Goal: Task Accomplishment & Management: Use online tool/utility

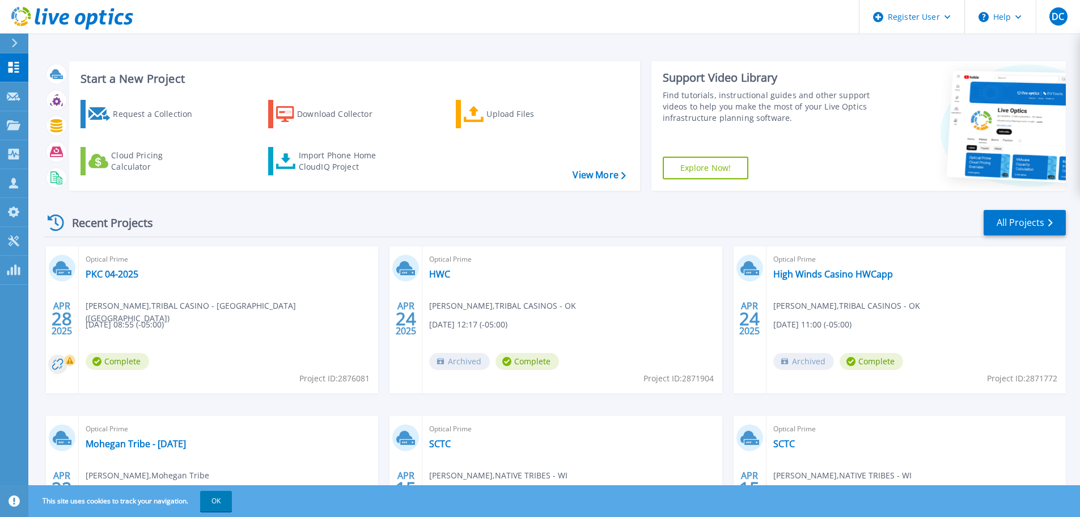
click at [11, 45] on div at bounding box center [19, 42] width 18 height 19
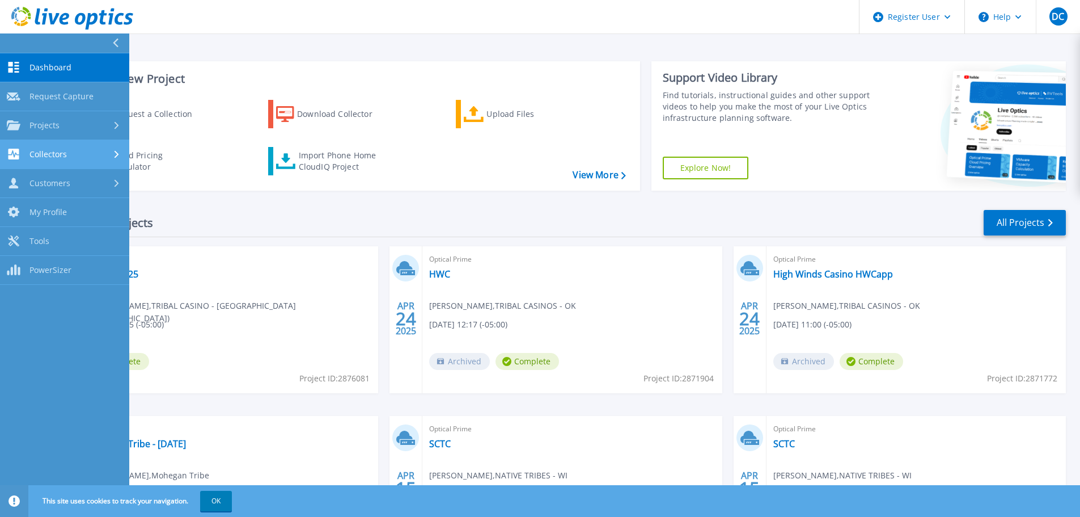
click at [86, 151] on div "Collectors" at bounding box center [65, 154] width 116 height 11
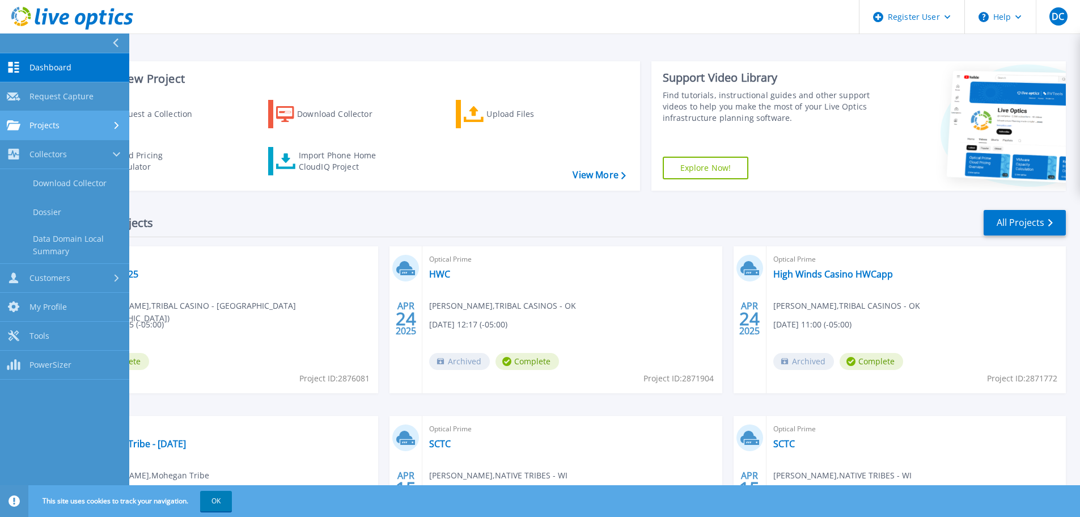
click at [86, 129] on div "Projects" at bounding box center [65, 125] width 116 height 10
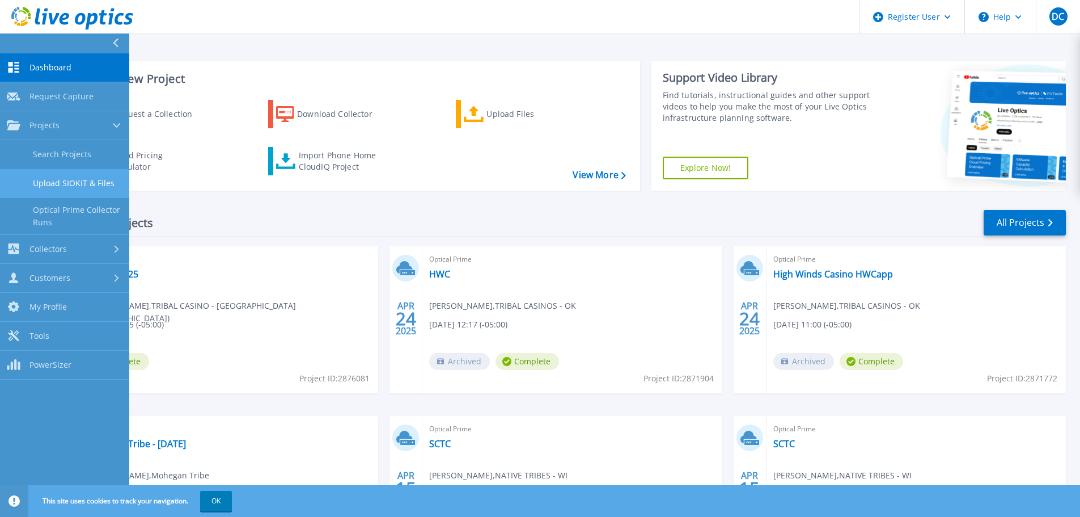
click at [86, 178] on link "Upload SIOKIT & Files" at bounding box center [64, 183] width 129 height 29
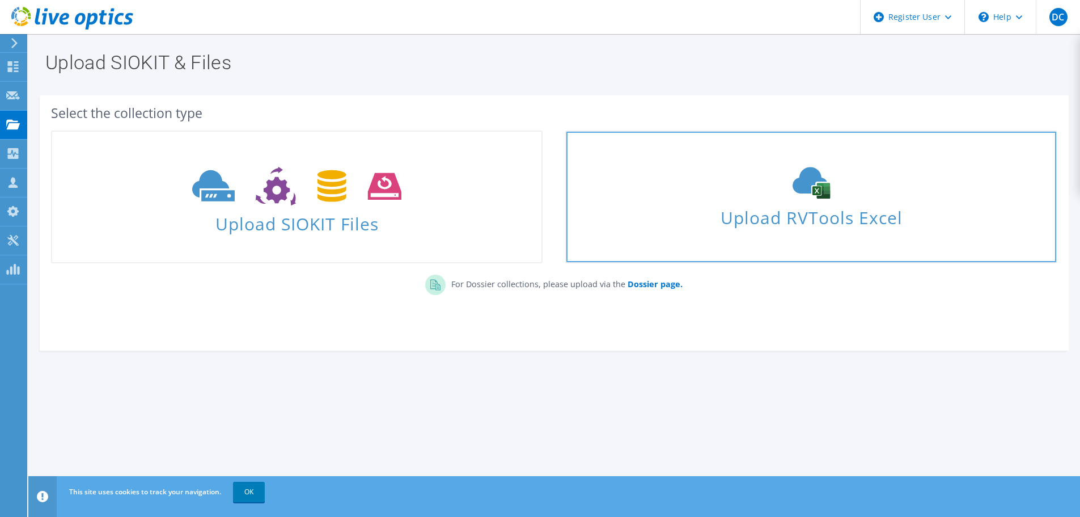
click at [779, 200] on div "Upload RVTools Excel" at bounding box center [811, 197] width 489 height 60
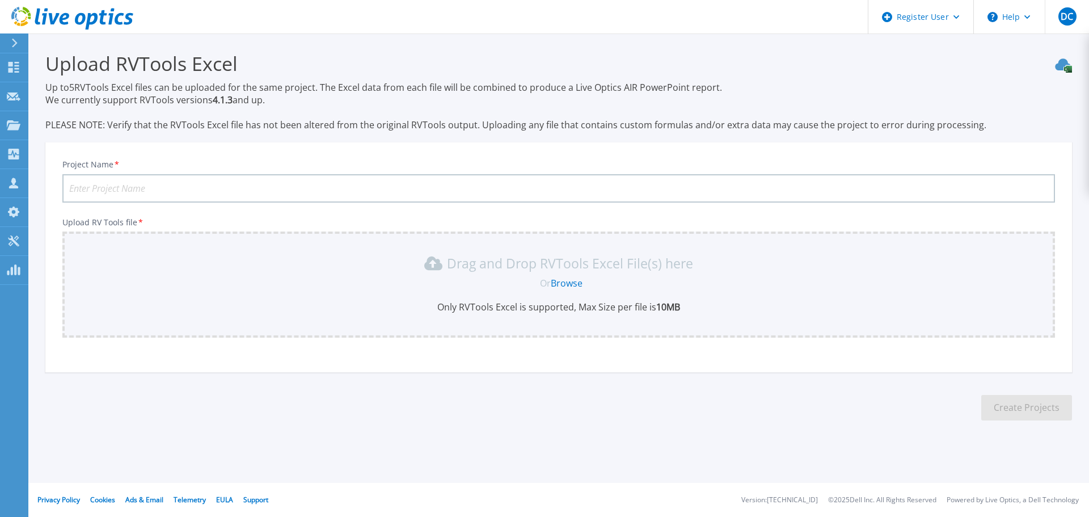
click at [221, 191] on input "Project Name *" at bounding box center [558, 188] width 993 height 28
type input "USMS [DATE] SPR"
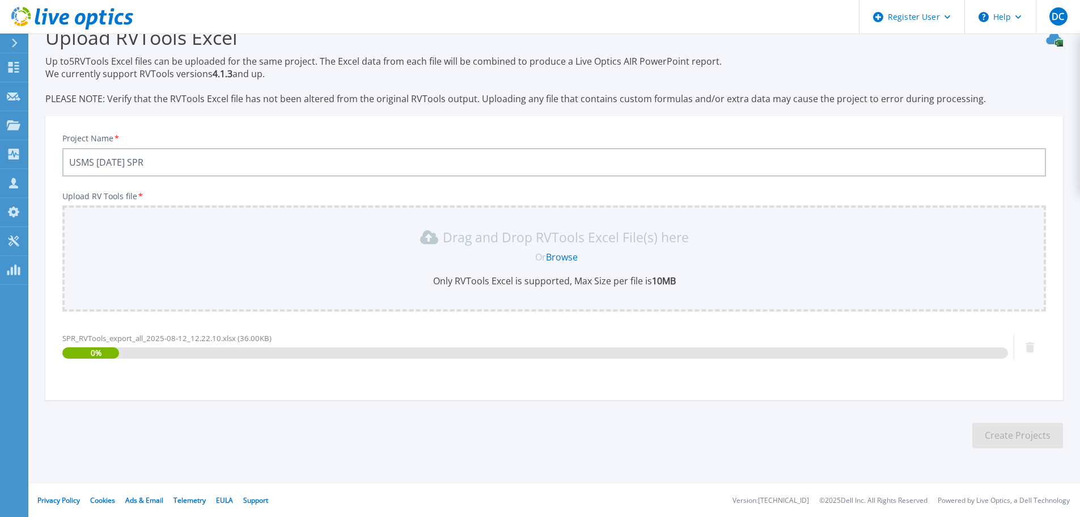
scroll to position [27, 0]
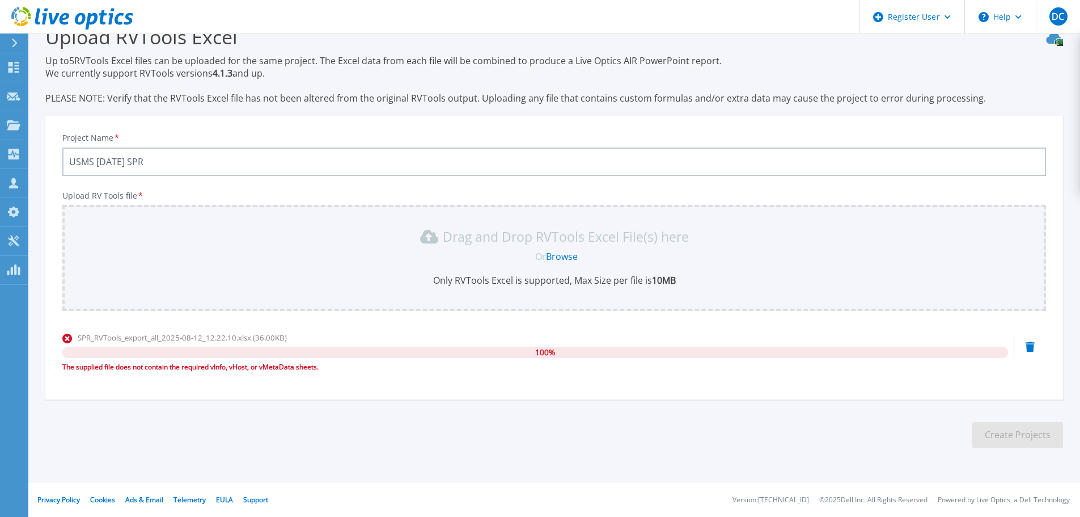
click at [1031, 346] on icon at bounding box center [1030, 346] width 9 height 10
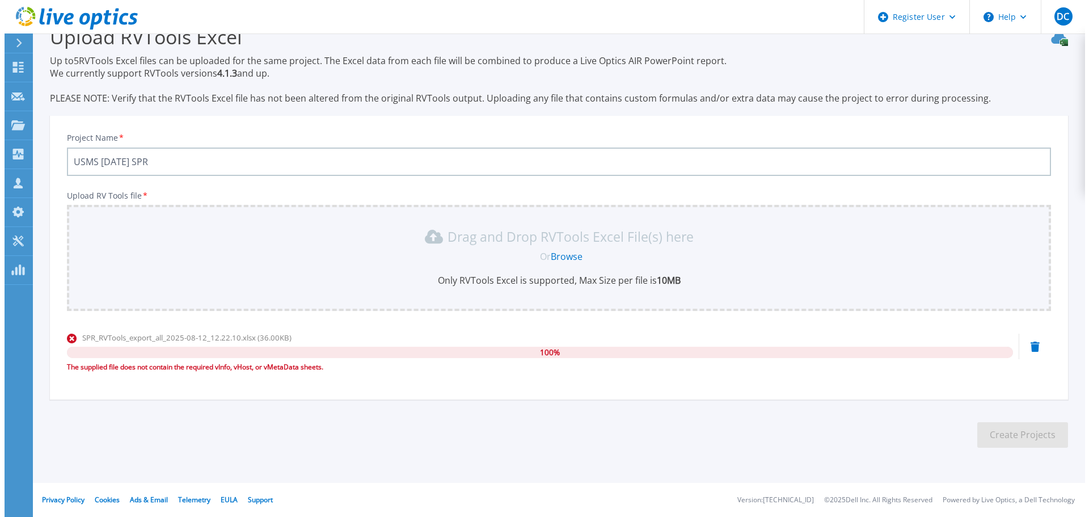
scroll to position [0, 0]
